Goal: Task Accomplishment & Management: Use online tool/utility

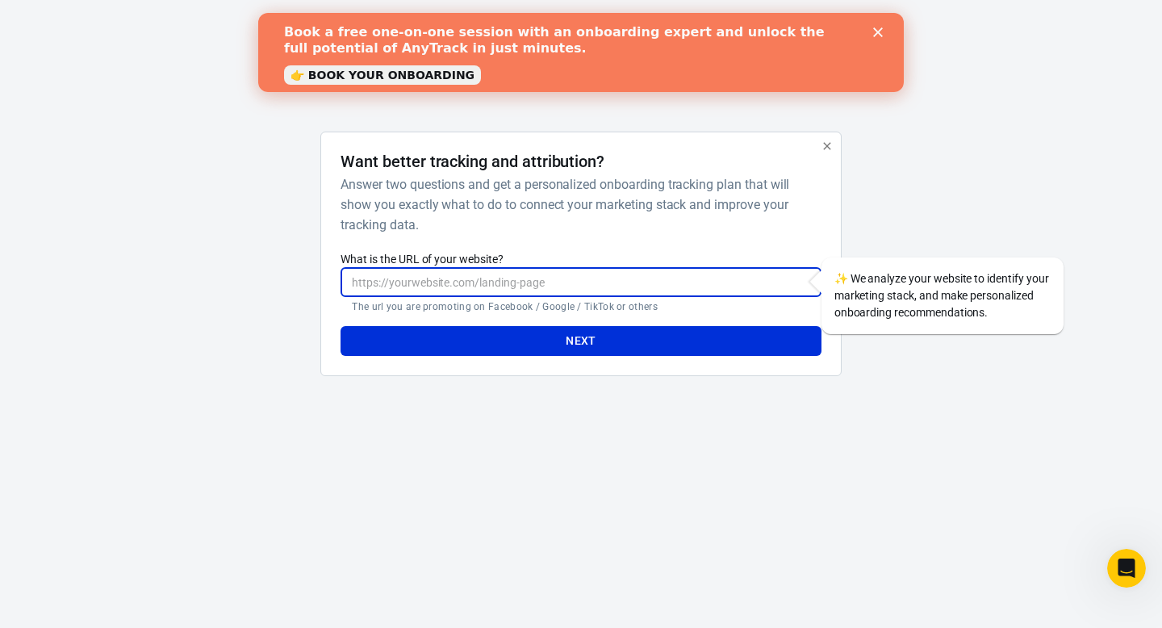
click at [495, 284] on input "What is the URL of your website?" at bounding box center [580, 282] width 480 height 30
paste input "https://www.fasttrack14.com/PC25HJCC/24GHM24C/?uid=32398"
type input "https://www.fasttrack14.com/PC25HJCC/24GHM24C/?uid=32398&sub5=p8qkMansHXKGDp7GZ…"
click at [546, 340] on button "Next" at bounding box center [580, 341] width 480 height 30
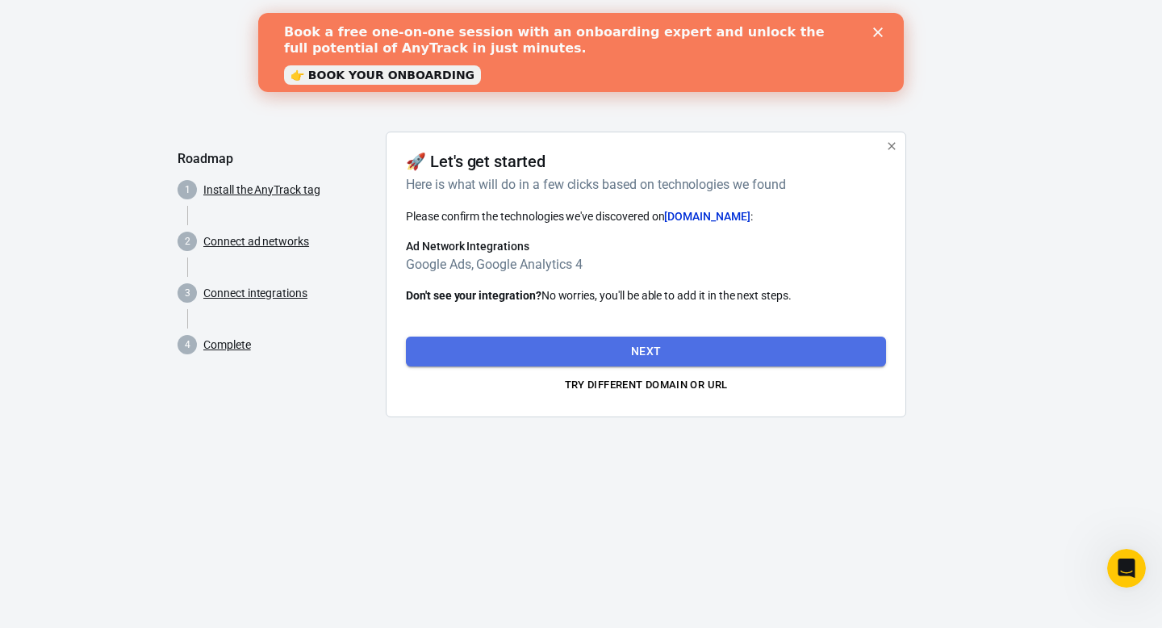
click at [570, 348] on button "Next" at bounding box center [646, 351] width 480 height 30
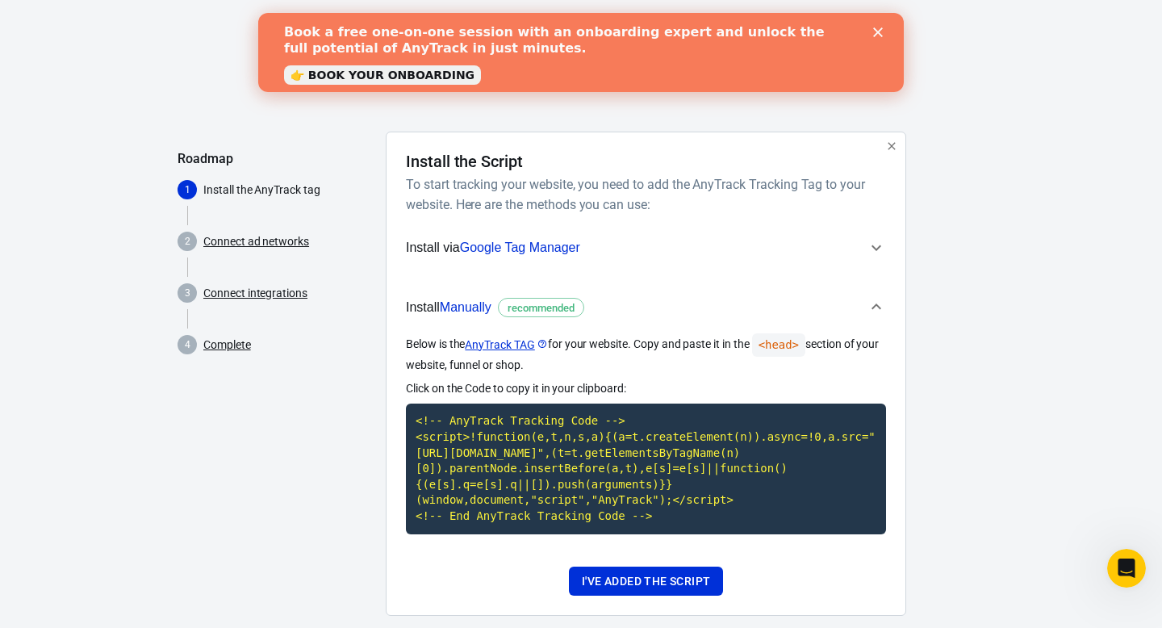
click at [877, 29] on icon "Close" at bounding box center [878, 32] width 10 height 10
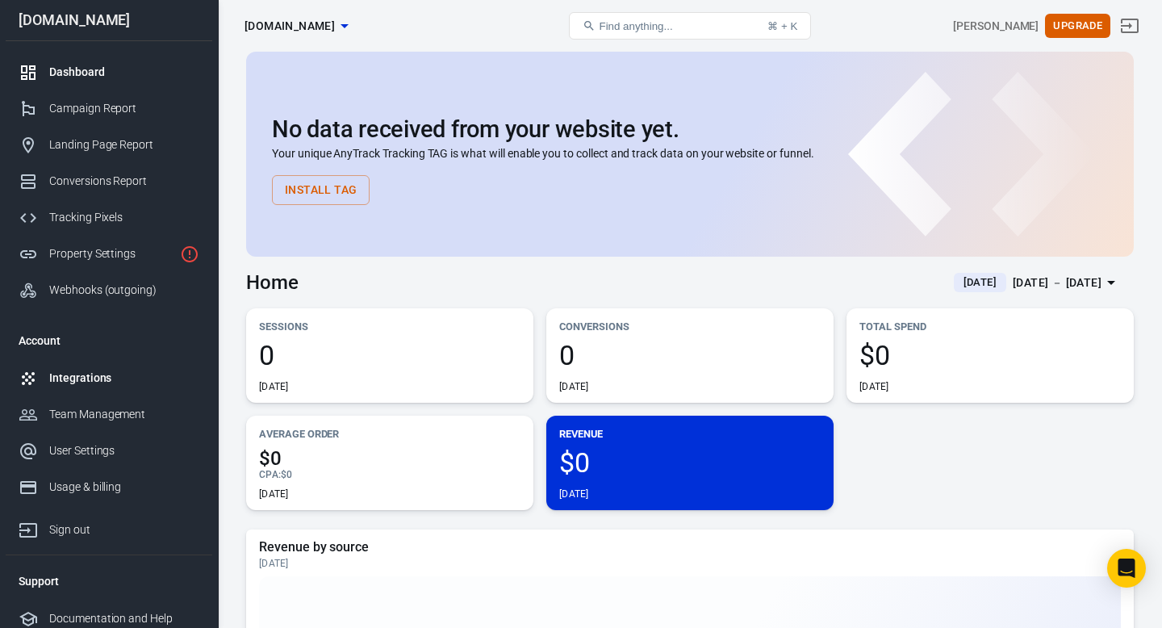
click at [78, 372] on div "Integrations" at bounding box center [124, 377] width 150 height 17
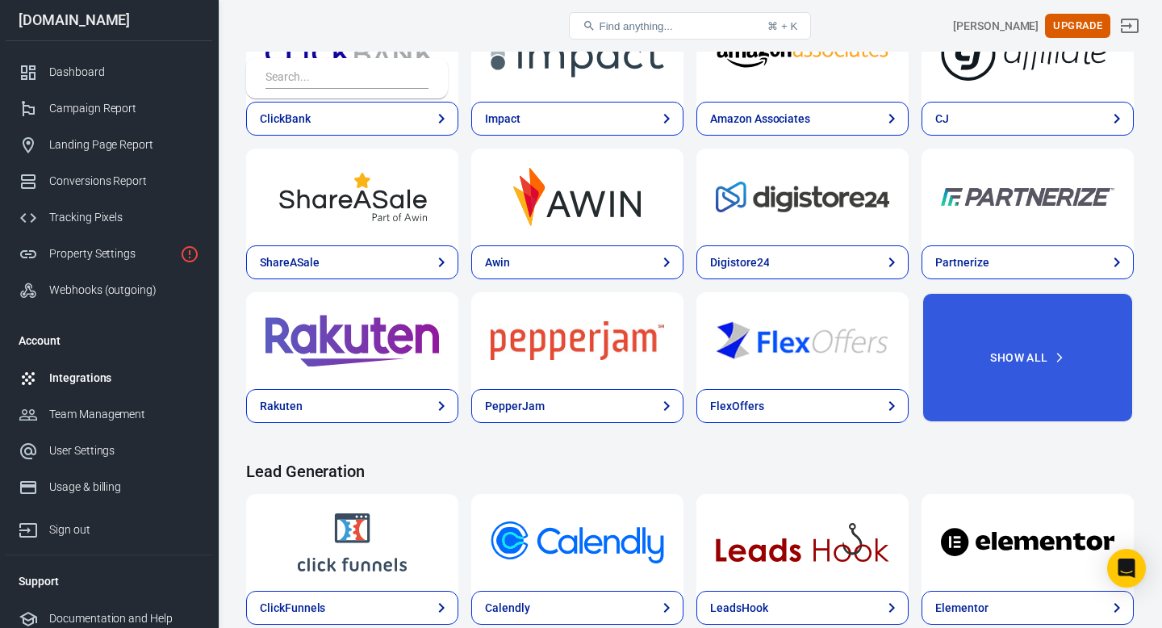
scroll to position [658, 0]
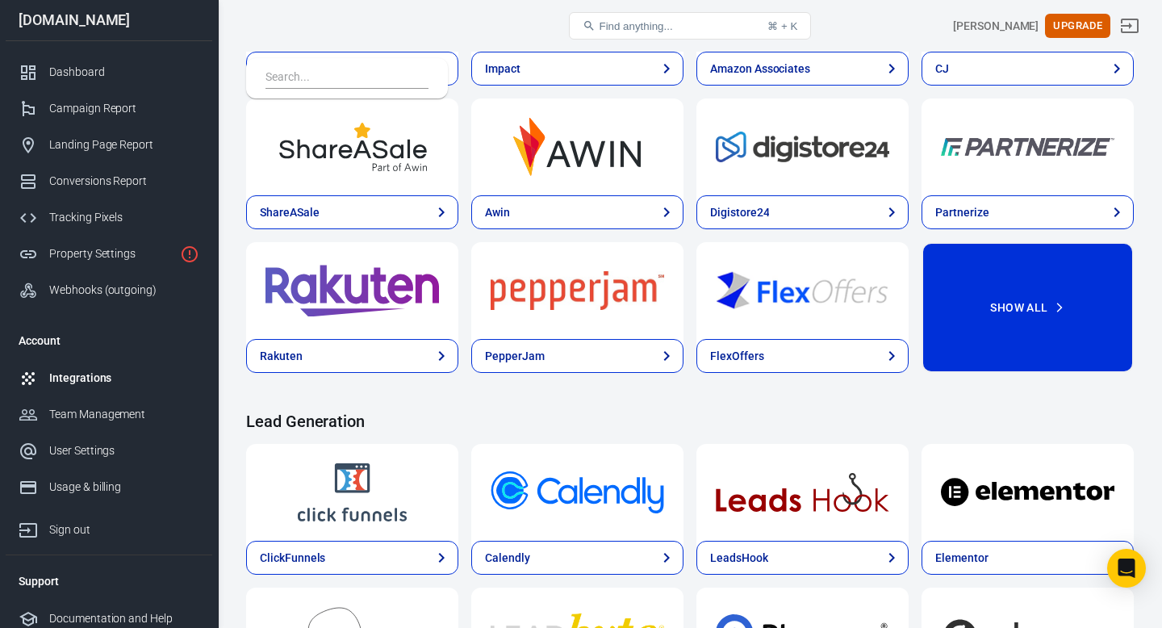
click at [997, 313] on button "Show All" at bounding box center [1027, 307] width 212 height 131
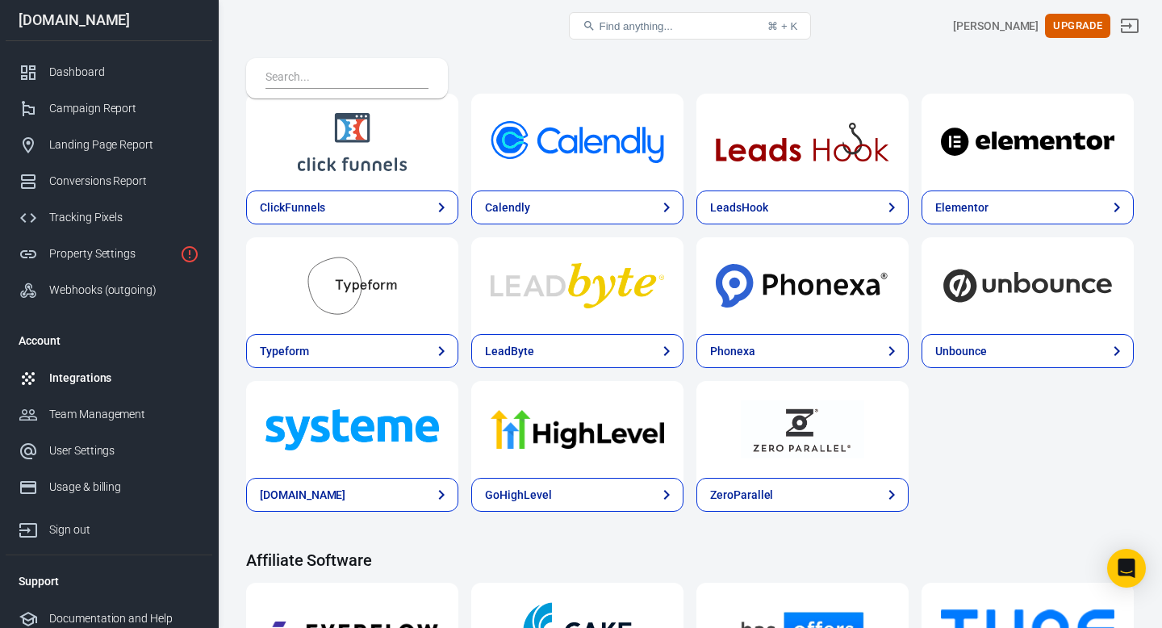
scroll to position [1758, 0]
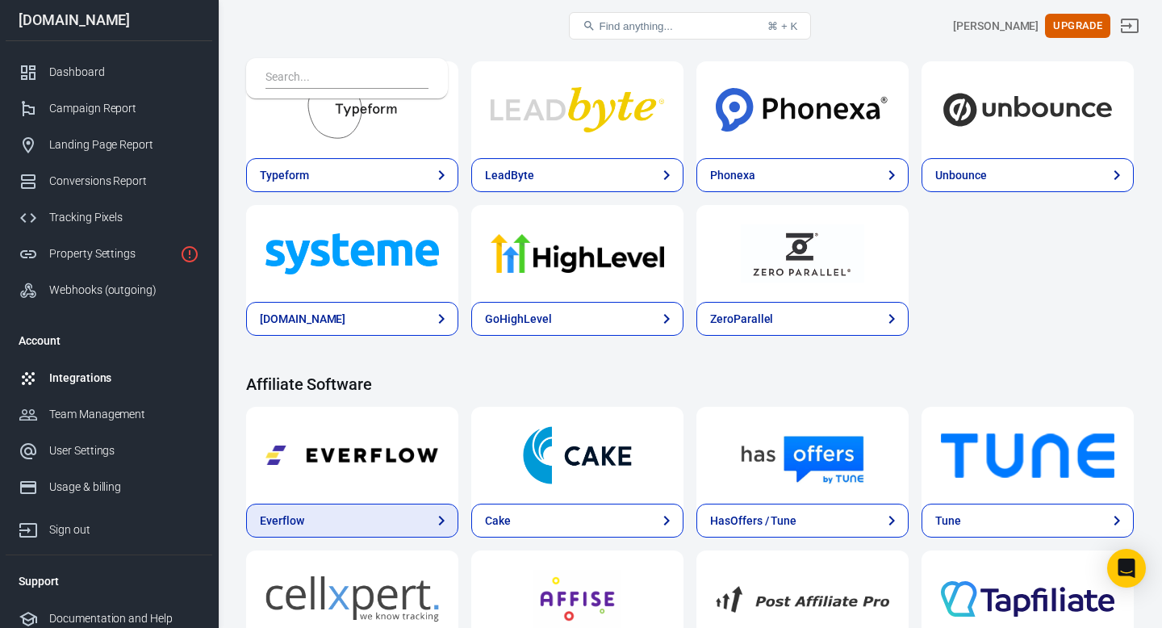
click at [413, 512] on link "Everflow" at bounding box center [352, 520] width 212 height 34
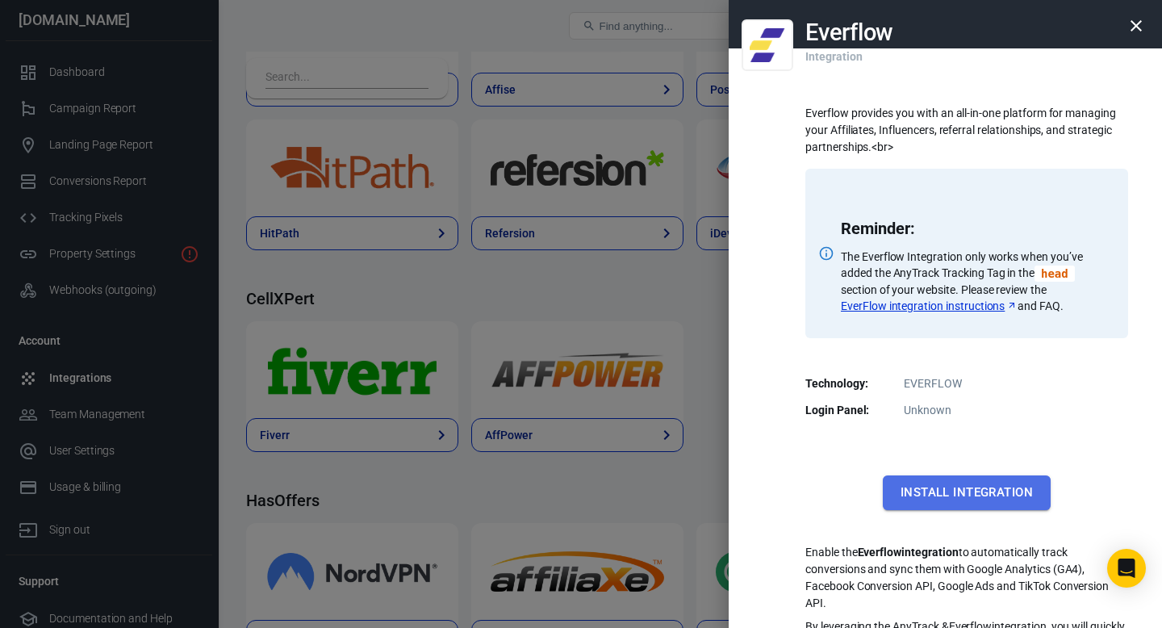
click at [939, 491] on button "Install Integration" at bounding box center [967, 492] width 168 height 34
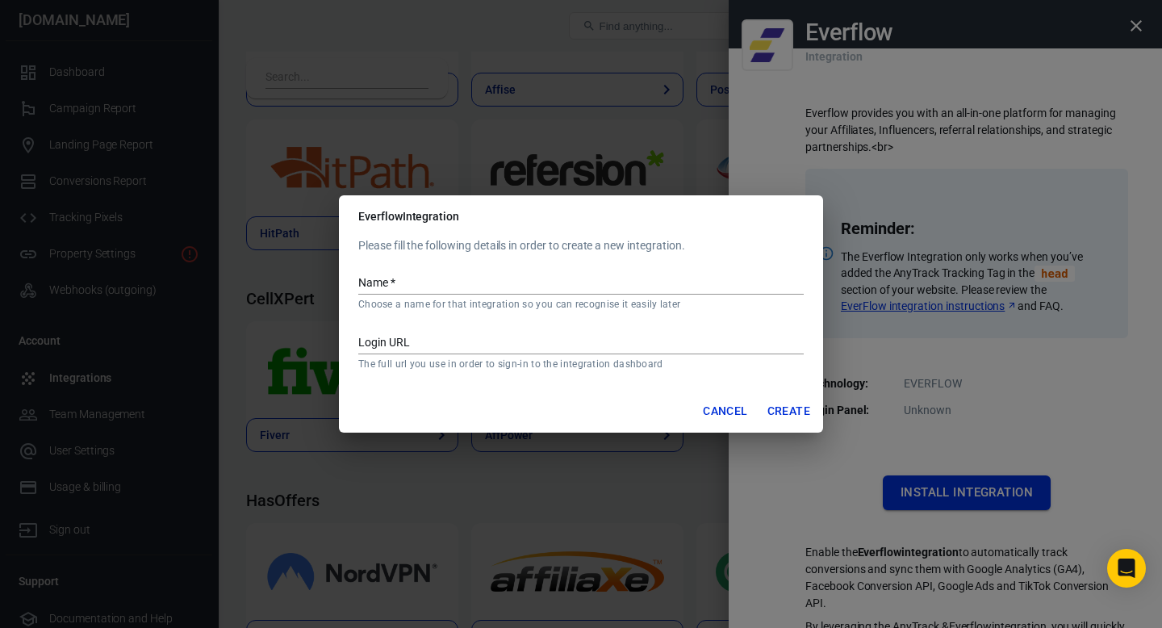
click at [939, 491] on div "Everflow Integration Please fill the following details in order to create a new…" at bounding box center [581, 314] width 1162 height 628
